Goal: Transaction & Acquisition: Download file/media

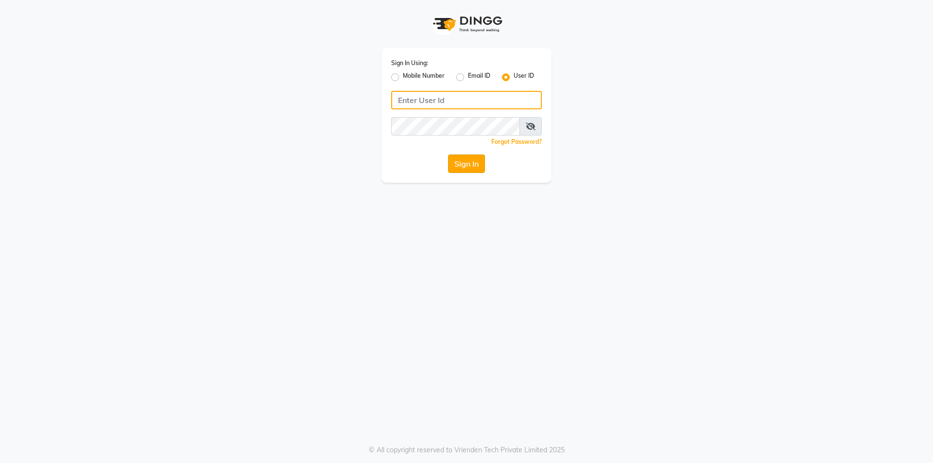
type input "[PERSON_NAME]"
click at [449, 163] on button "Sign In" at bounding box center [466, 163] width 37 height 18
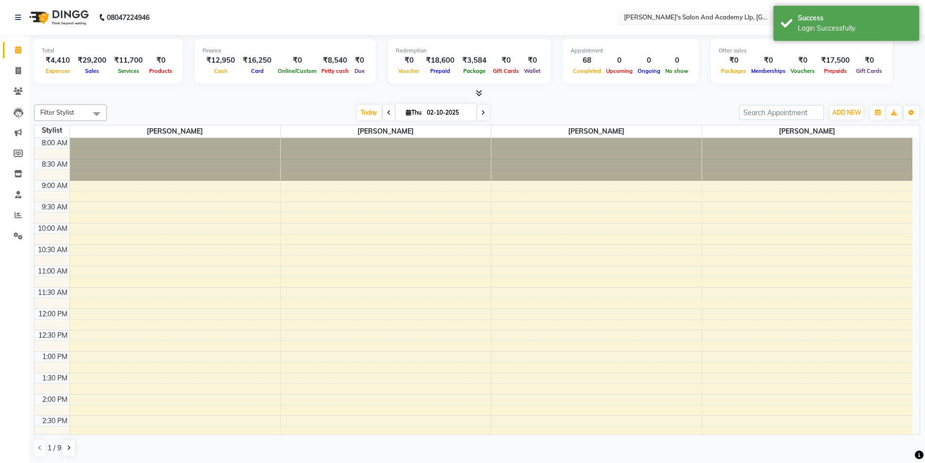
click at [711, 23] on div "Select Location × Sandy Men's Salon And Academy Llp, University Road" at bounding box center [702, 17] width 170 height 13
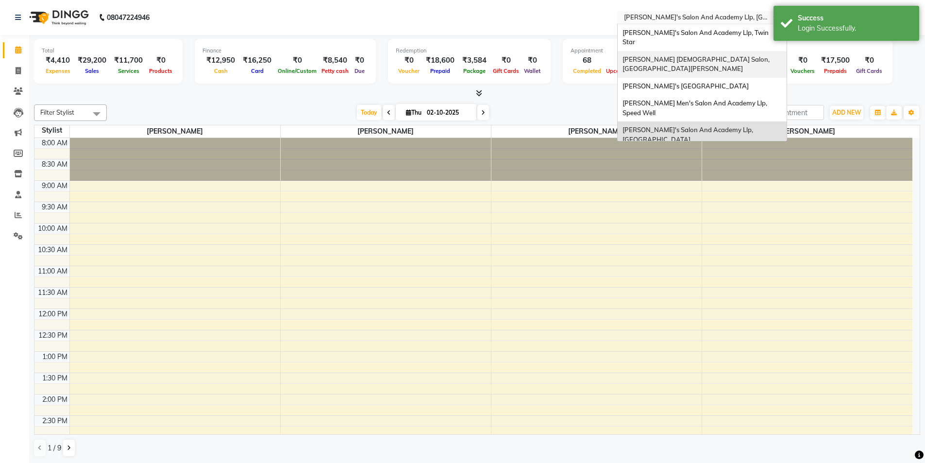
click at [705, 55] on div "Elaine Ladies Salon, Nr Balaji Hall" at bounding box center [702, 64] width 169 height 27
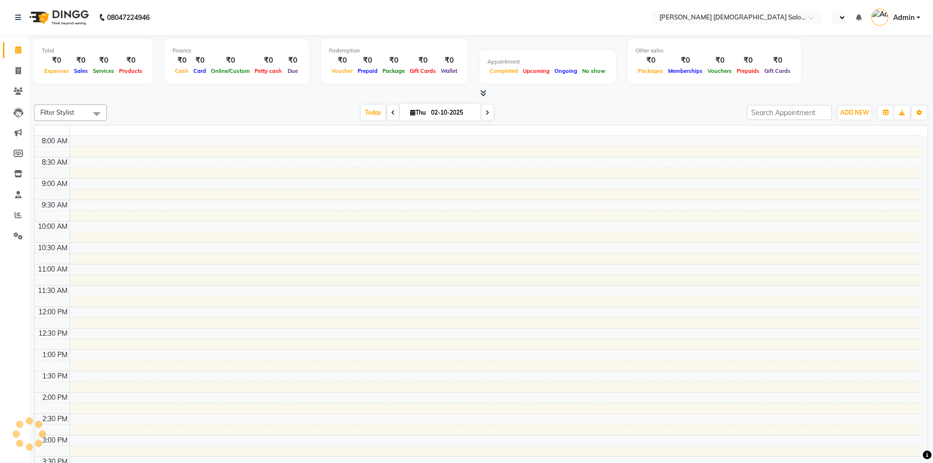
select select "en"
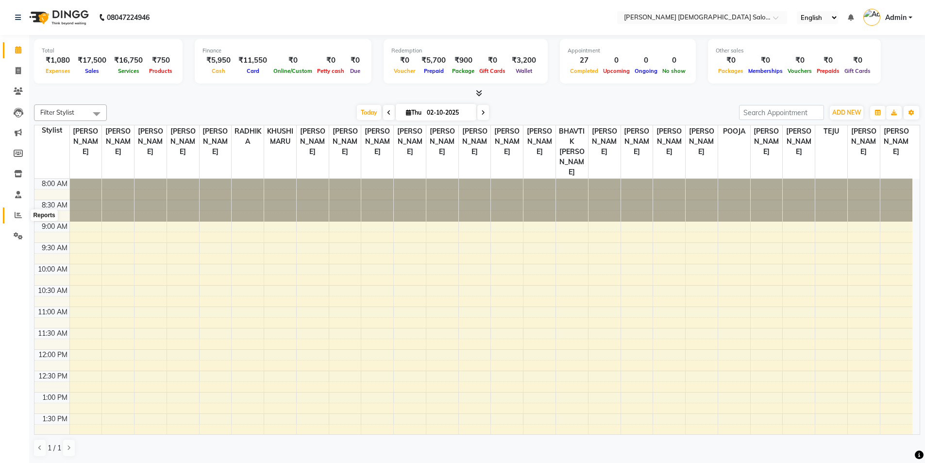
click at [16, 211] on span at bounding box center [18, 215] width 17 height 11
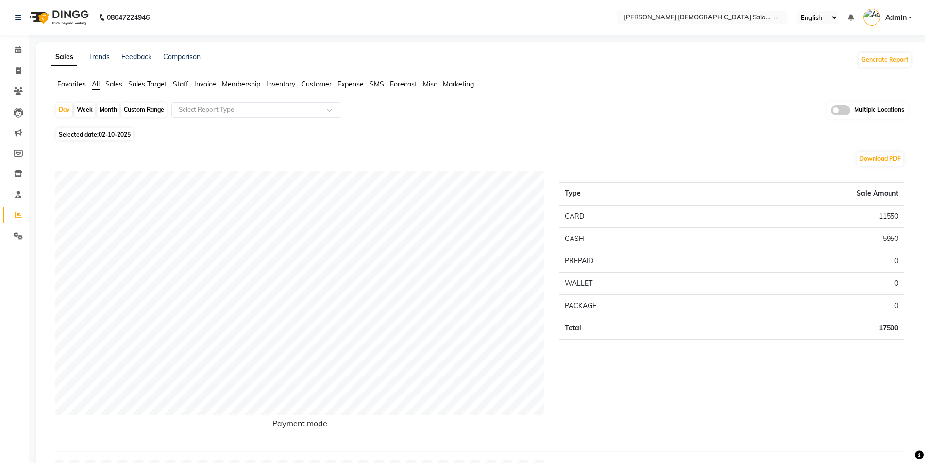
click at [182, 87] on span "Staff" at bounding box center [181, 84] width 16 height 9
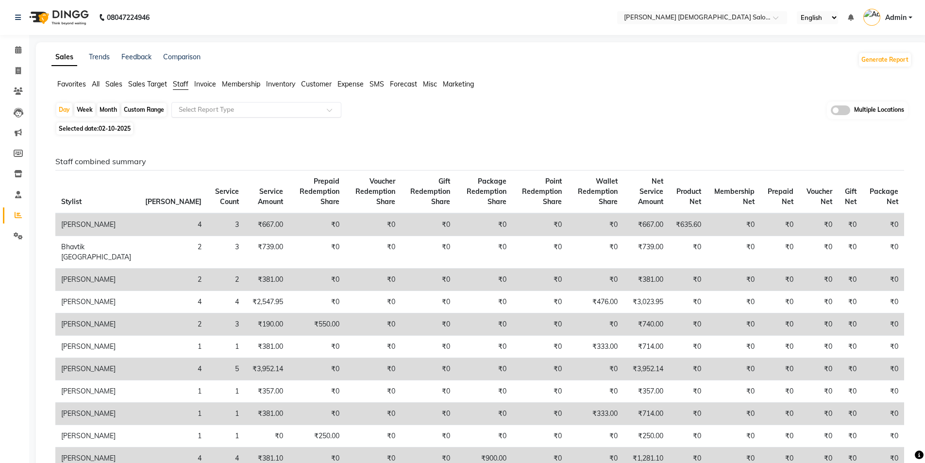
click at [198, 108] on input "text" at bounding box center [247, 110] width 140 height 10
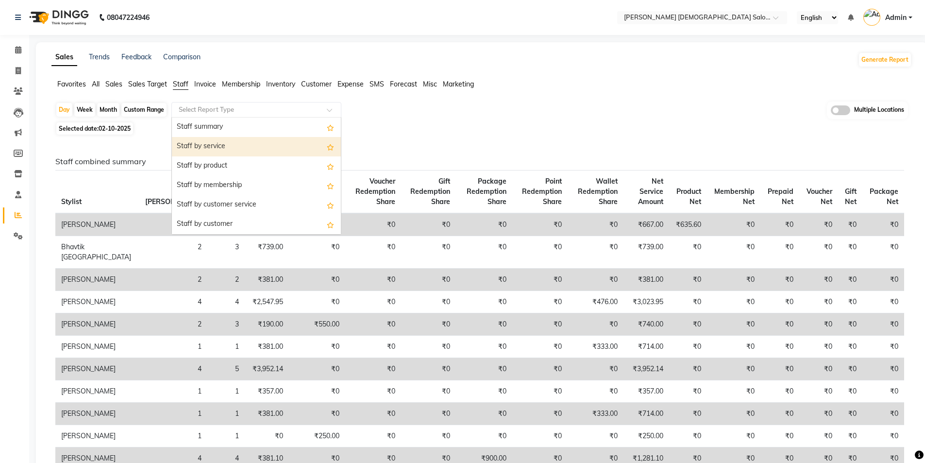
click at [203, 144] on div "Staff by service" at bounding box center [256, 146] width 169 height 19
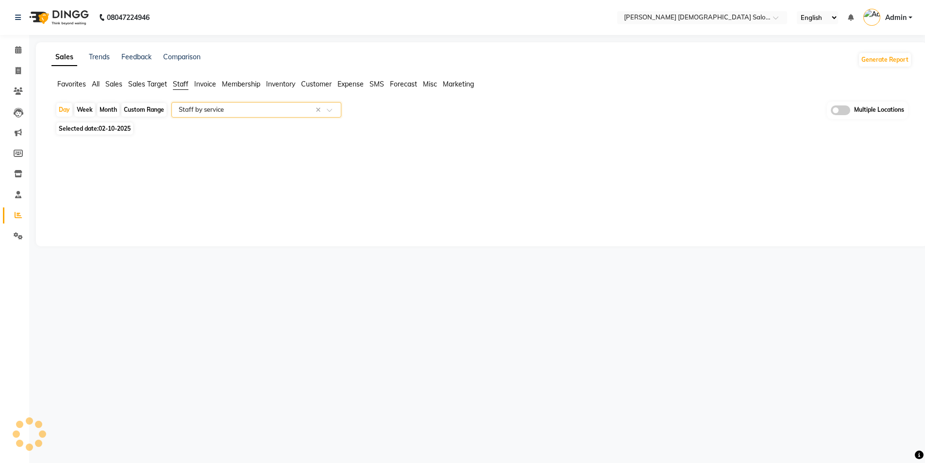
select select "full_report"
select select "csv"
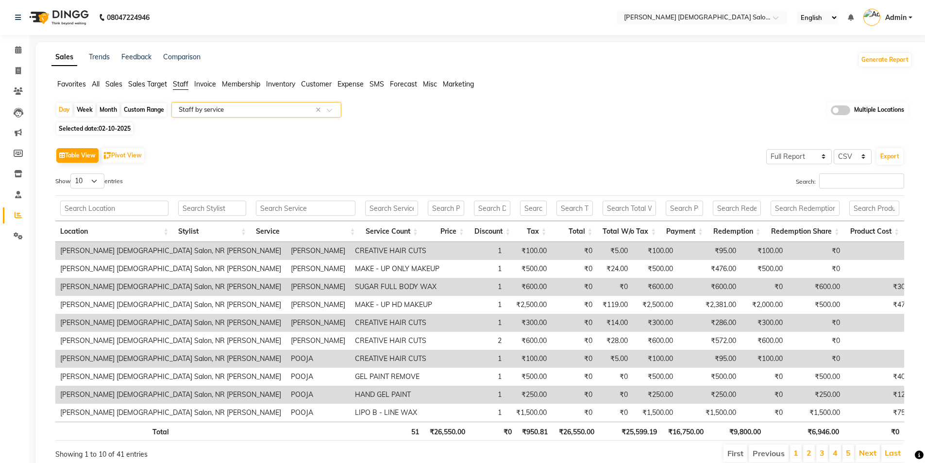
click at [154, 109] on div "Custom Range" at bounding box center [143, 110] width 45 height 14
select select "10"
select select "2025"
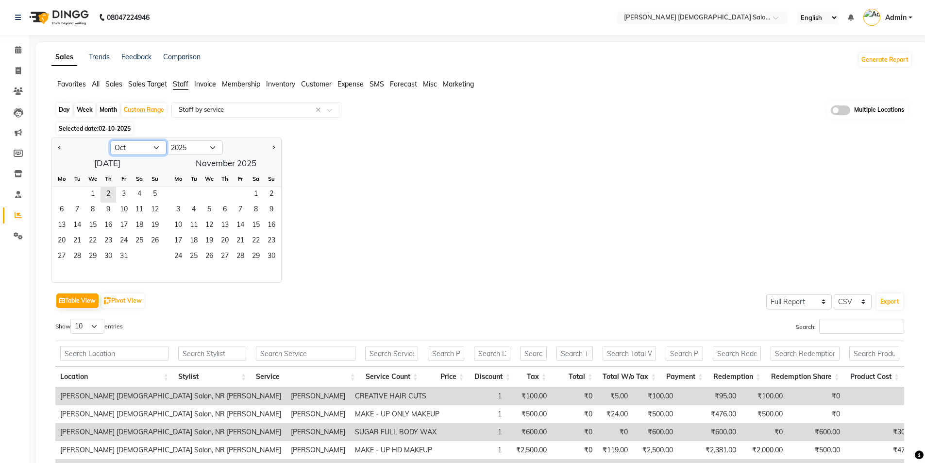
click at [123, 153] on select "Jan Feb Mar Apr May Jun Jul Aug Sep Oct Nov Dec" at bounding box center [138, 147] width 56 height 15
select select "9"
click at [110, 140] on select "Jan Feb Mar Apr May Jun Jul Aug Sep Oct Nov Dec" at bounding box center [138, 147] width 56 height 15
click at [57, 189] on span "1" at bounding box center [62, 195] width 16 height 16
click at [78, 254] on span "30" at bounding box center [77, 257] width 16 height 16
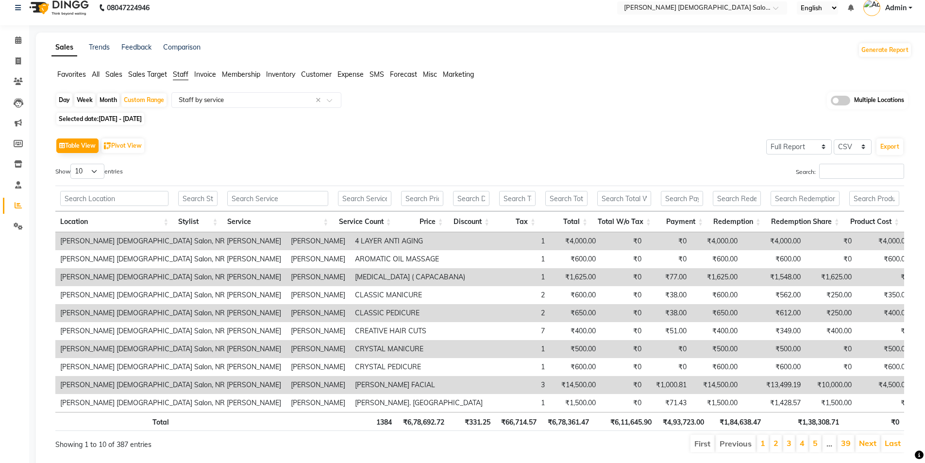
scroll to position [39, 0]
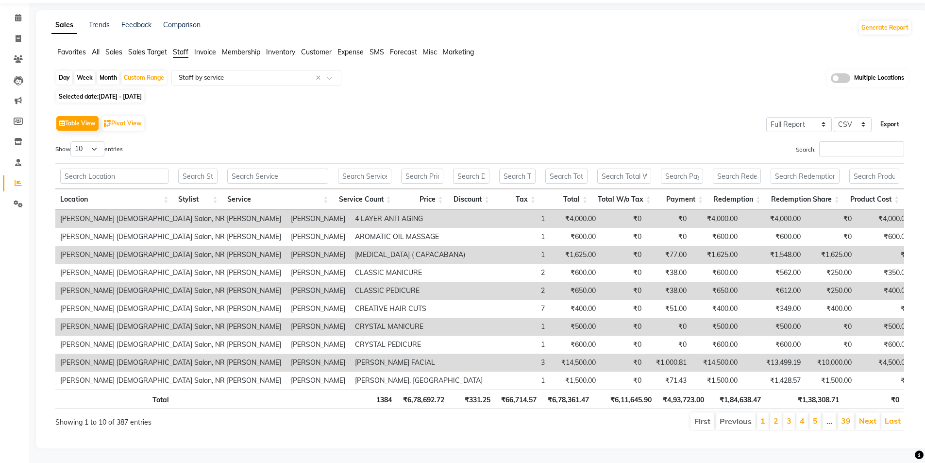
click at [898, 116] on button "Export" at bounding box center [890, 124] width 27 height 17
